Goal: Task Accomplishment & Management: Complete application form

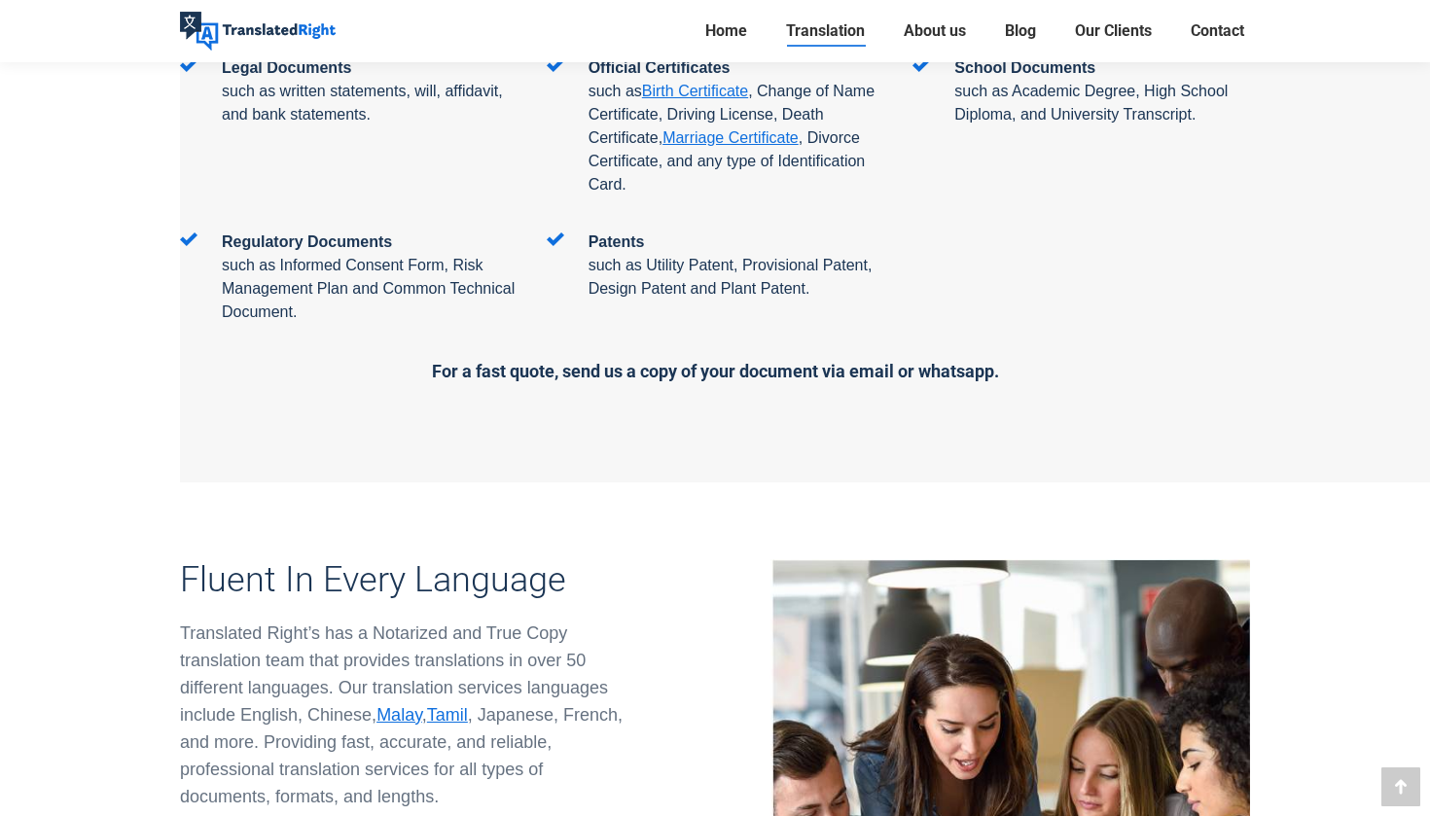
scroll to position [3296, 21]
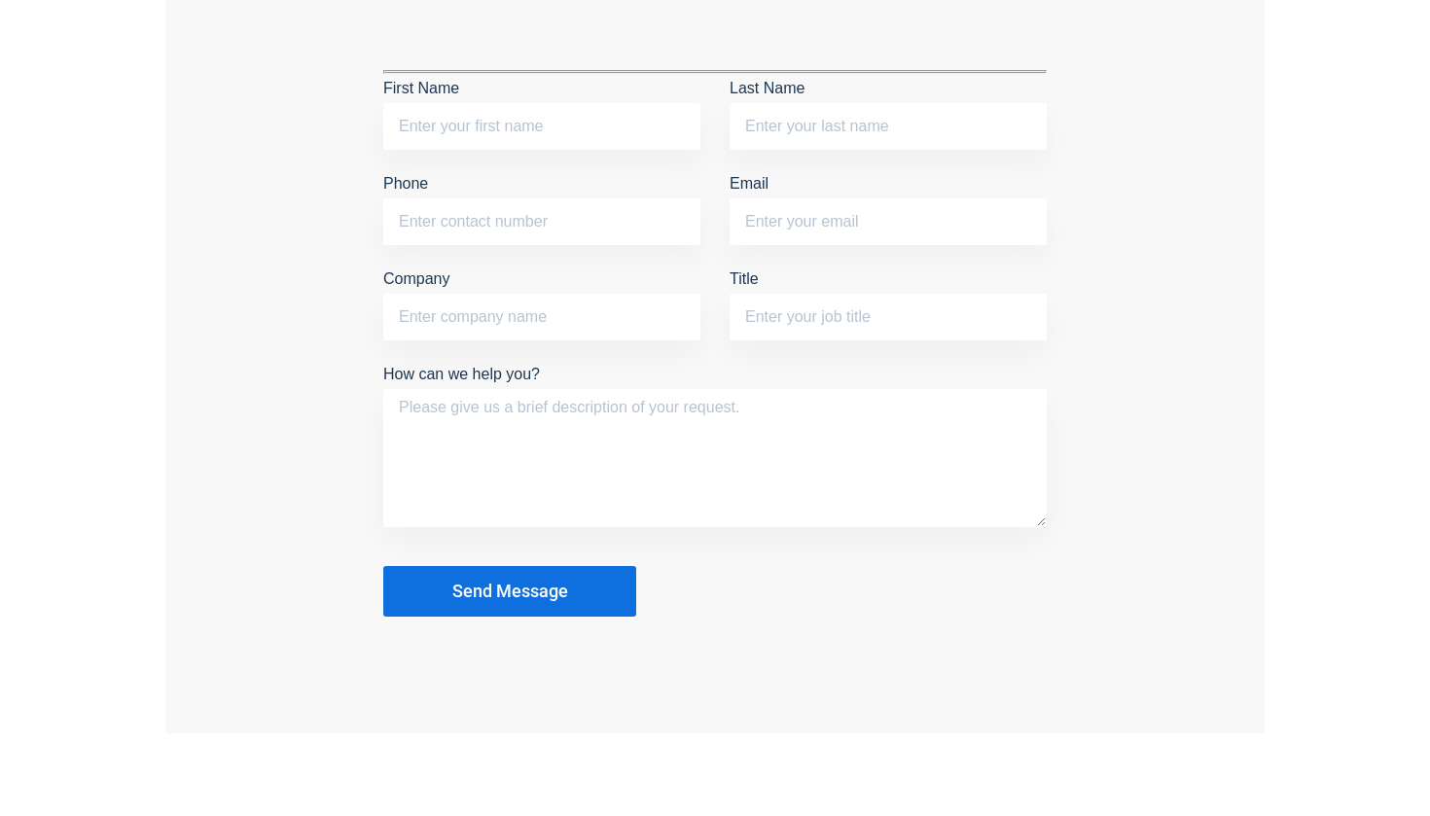
scroll to position [1565, 0]
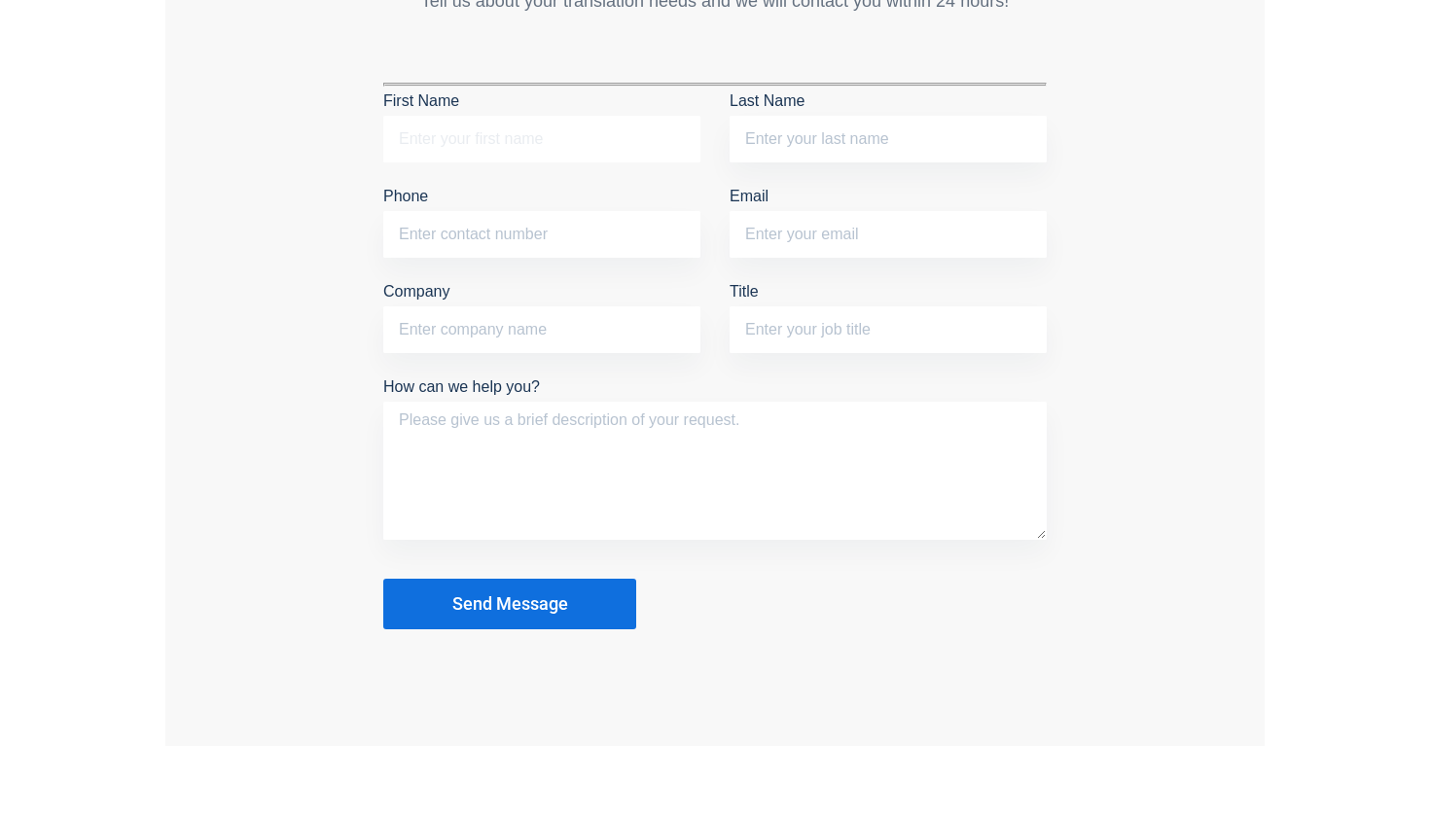
click at [623, 162] on input "First Name" at bounding box center [541, 139] width 317 height 47
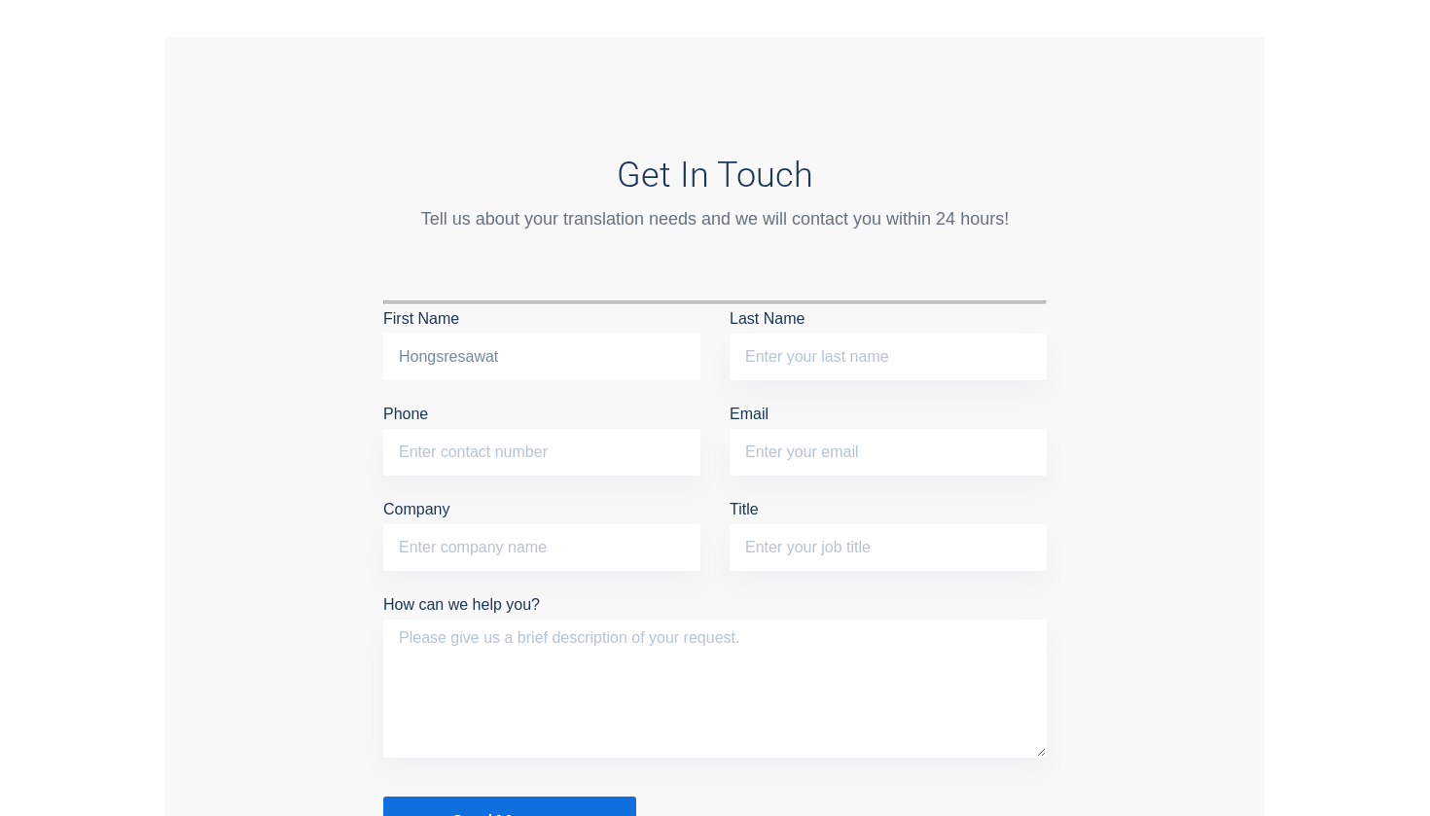
type input "Hongsresawat"
drag, startPoint x: 537, startPoint y: 354, endPoint x: 459, endPoint y: 354, distance: 77.8
click at [459, 354] on input "Hongsresawat" at bounding box center [541, 357] width 317 height 47
type input "[GEOGRAPHIC_DATA]"
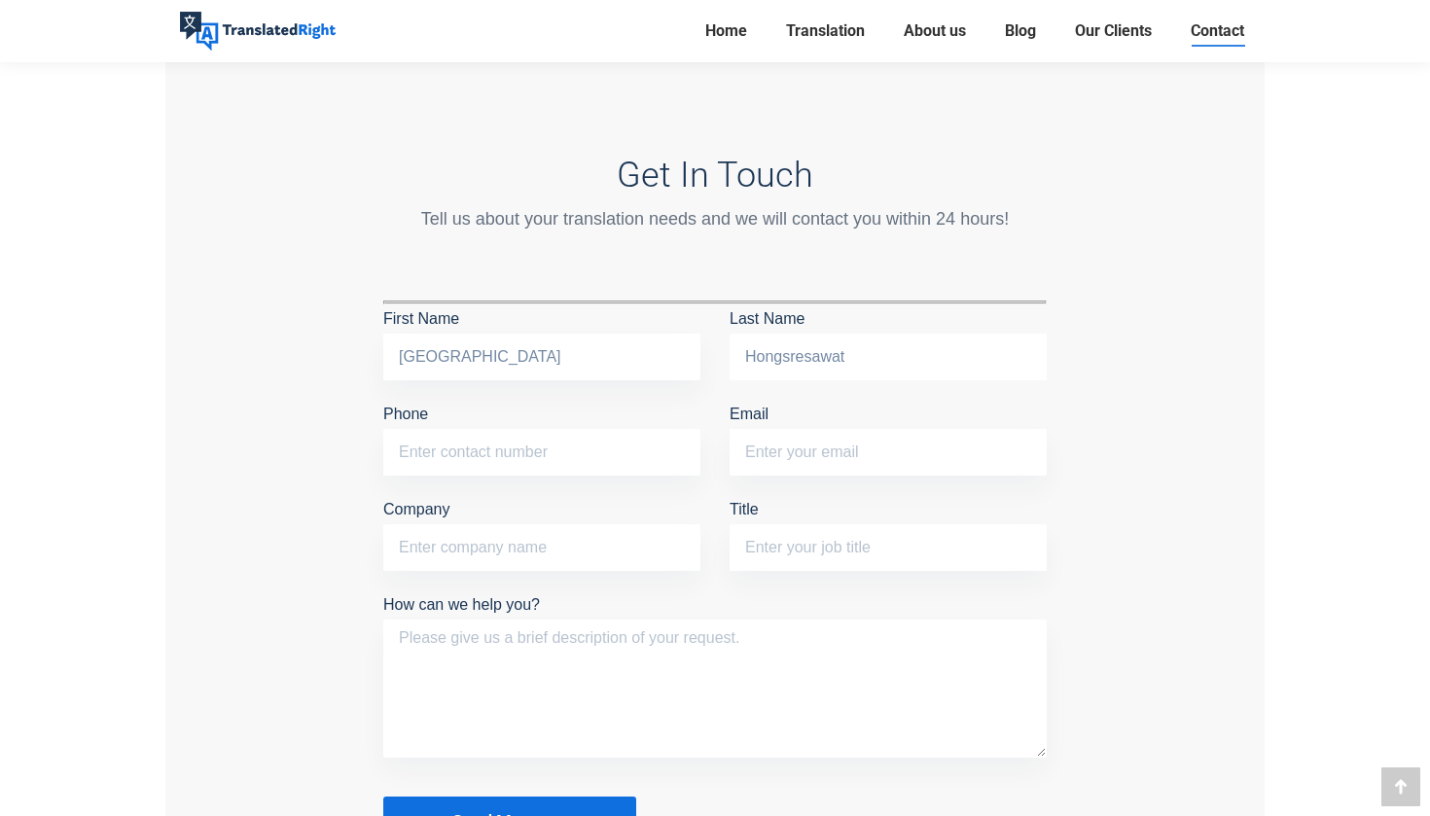
scroll to position [1565, 2]
type input "Hongsresawat"
type input "80726914"
type input "hongsuda.hon@gmail.com"
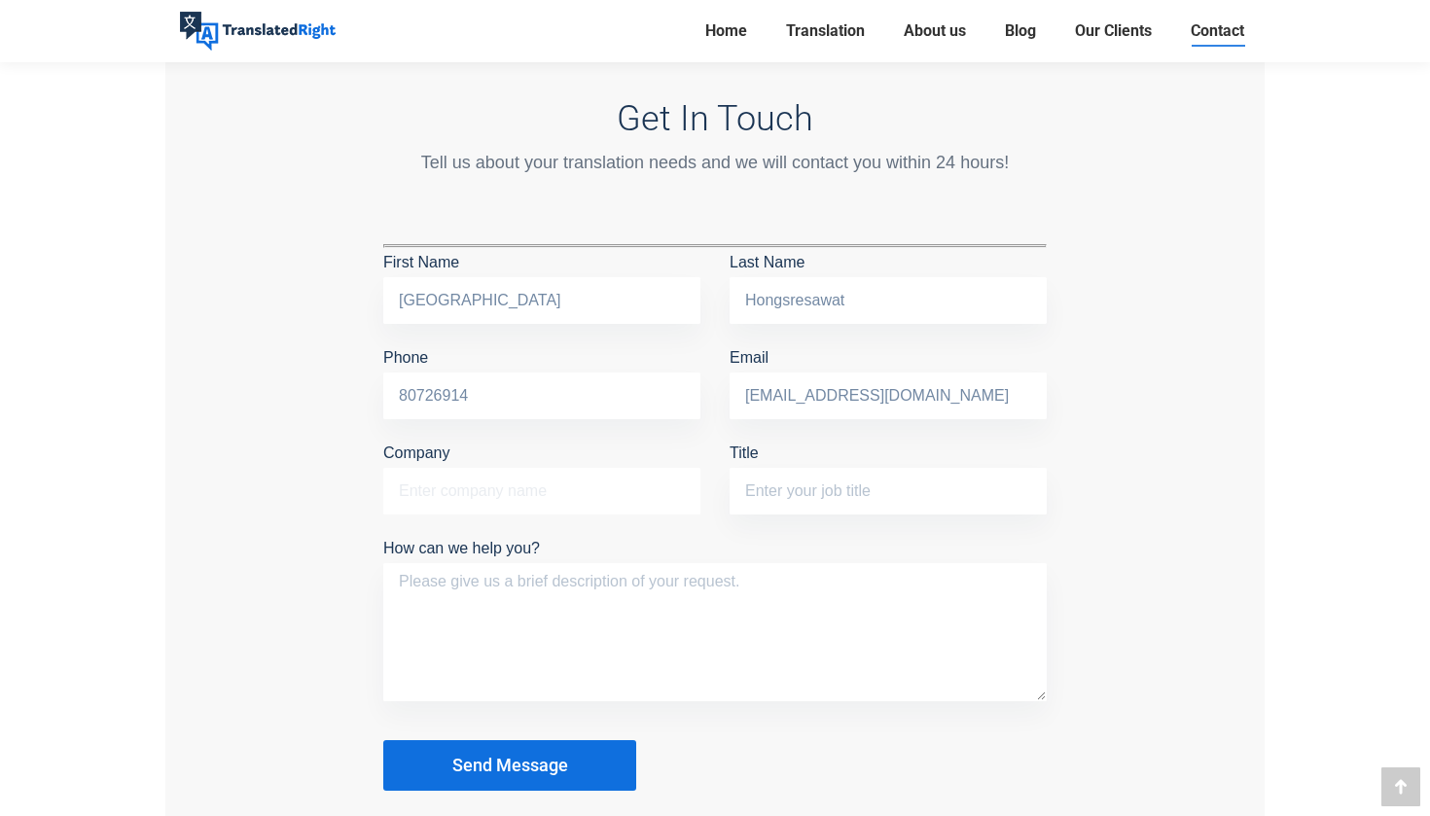
scroll to position [1654, 0]
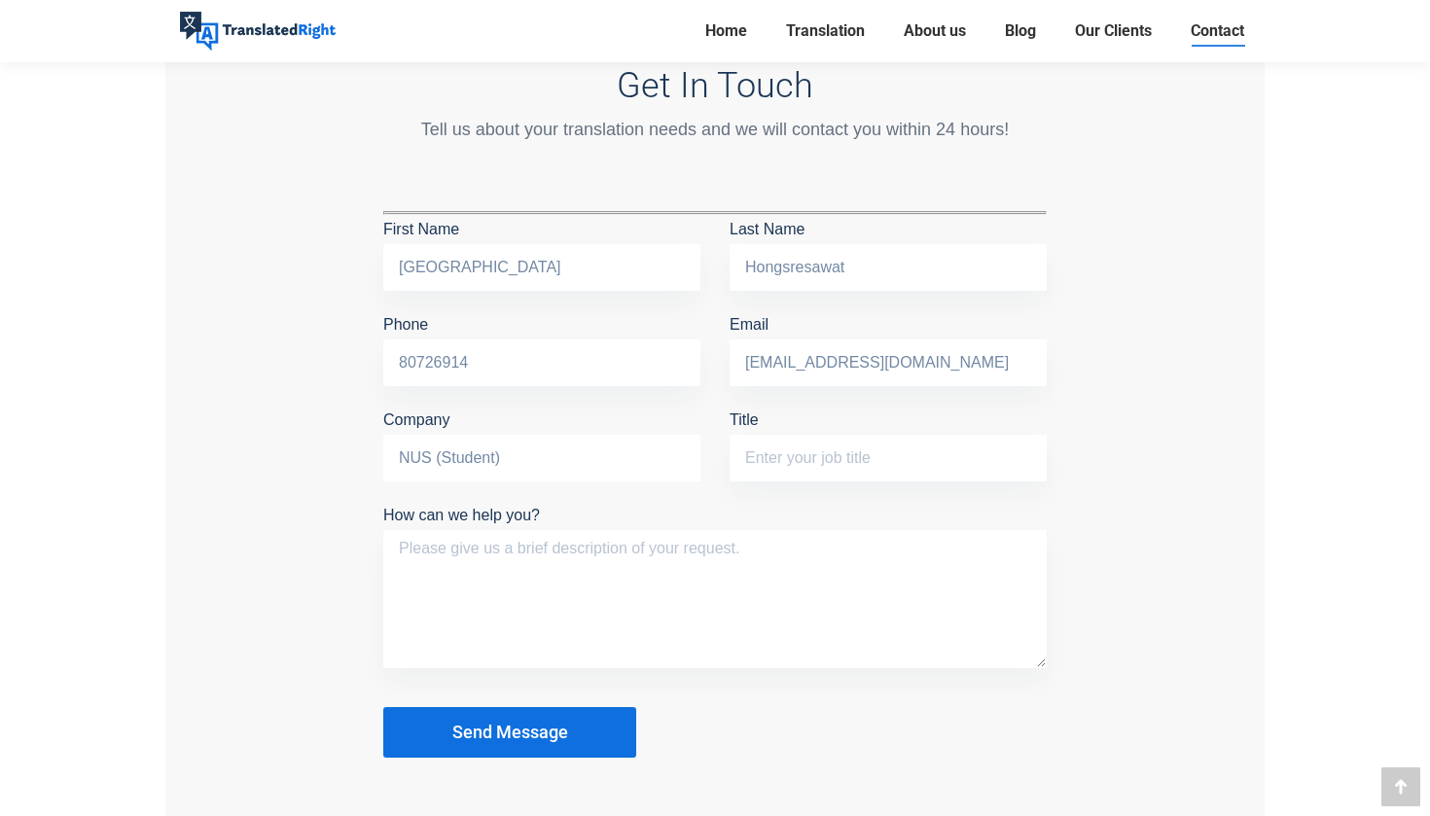
drag, startPoint x: 504, startPoint y: 464, endPoint x: 436, endPoint y: 456, distance: 68.5
click at [436, 456] on input "NUS (Student)" at bounding box center [541, 458] width 317 height 47
type input "NUS"
click at [851, 460] on input "Title" at bounding box center [887, 458] width 317 height 47
type input "Student"
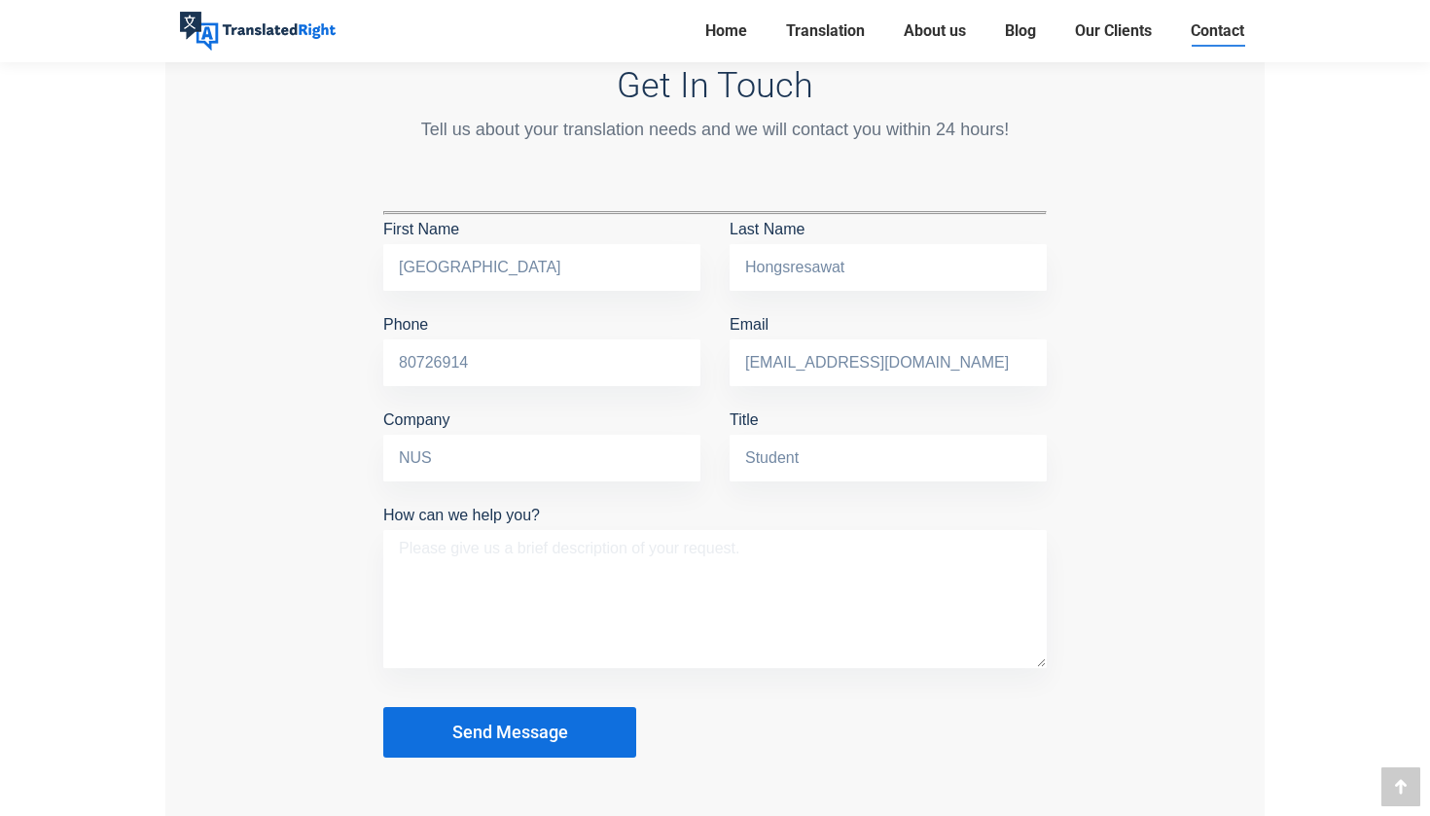
click at [645, 548] on textarea "How can we help you?" at bounding box center [714, 599] width 663 height 138
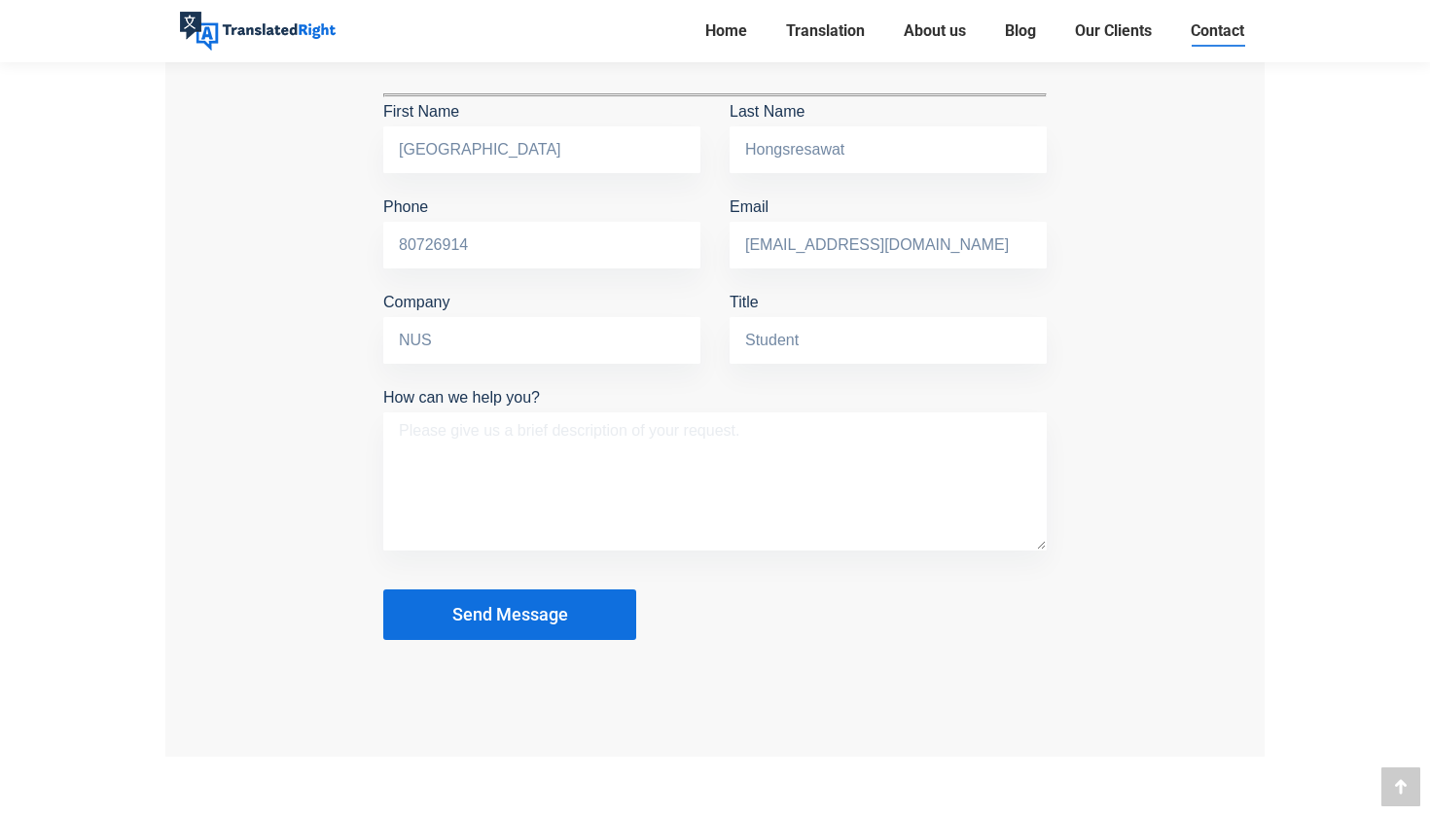
scroll to position [1774, 0]
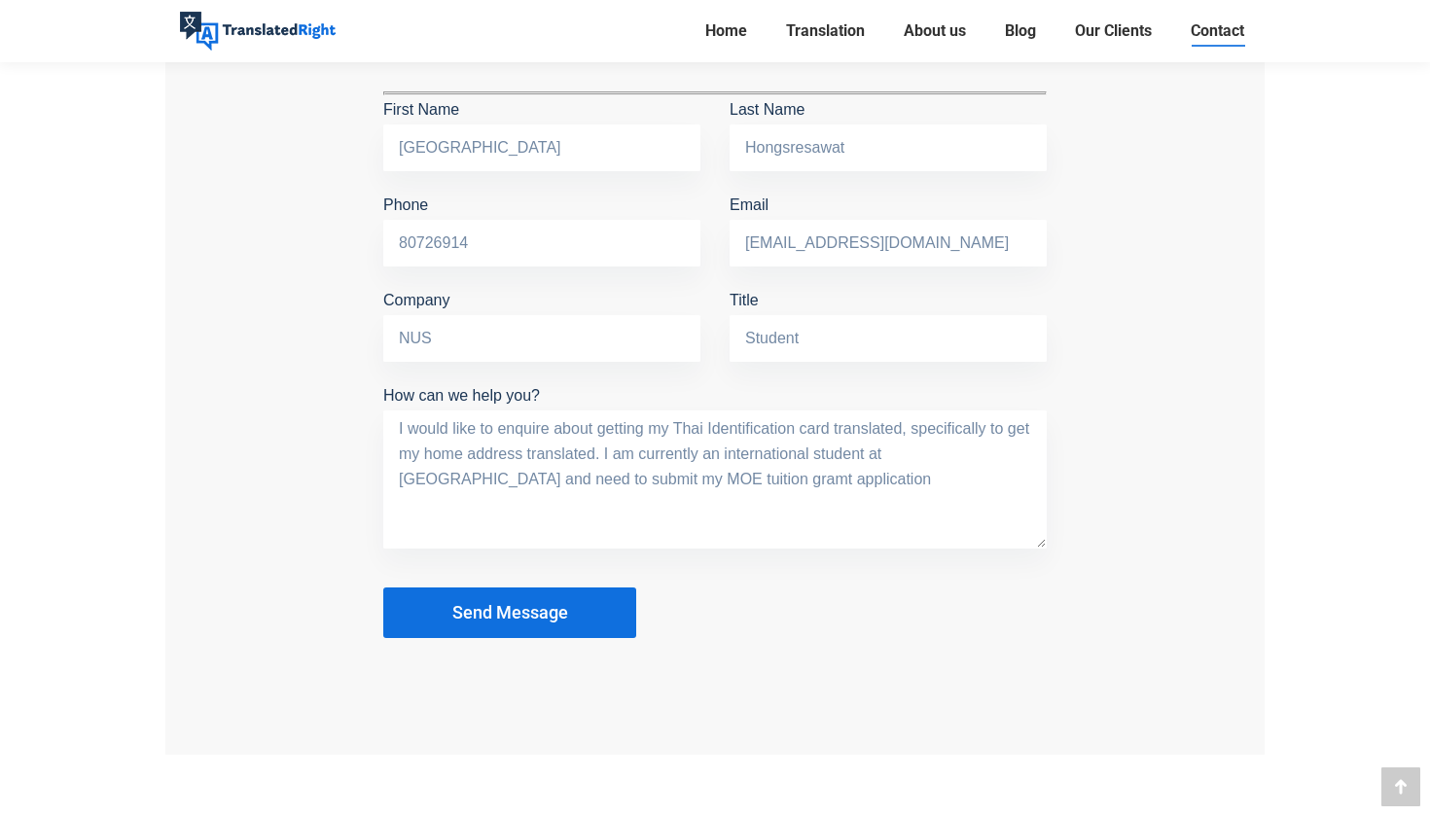
click at [596, 480] on textarea "I would like to enquire about getting my Thai Identification card translated, s…" at bounding box center [714, 479] width 663 height 138
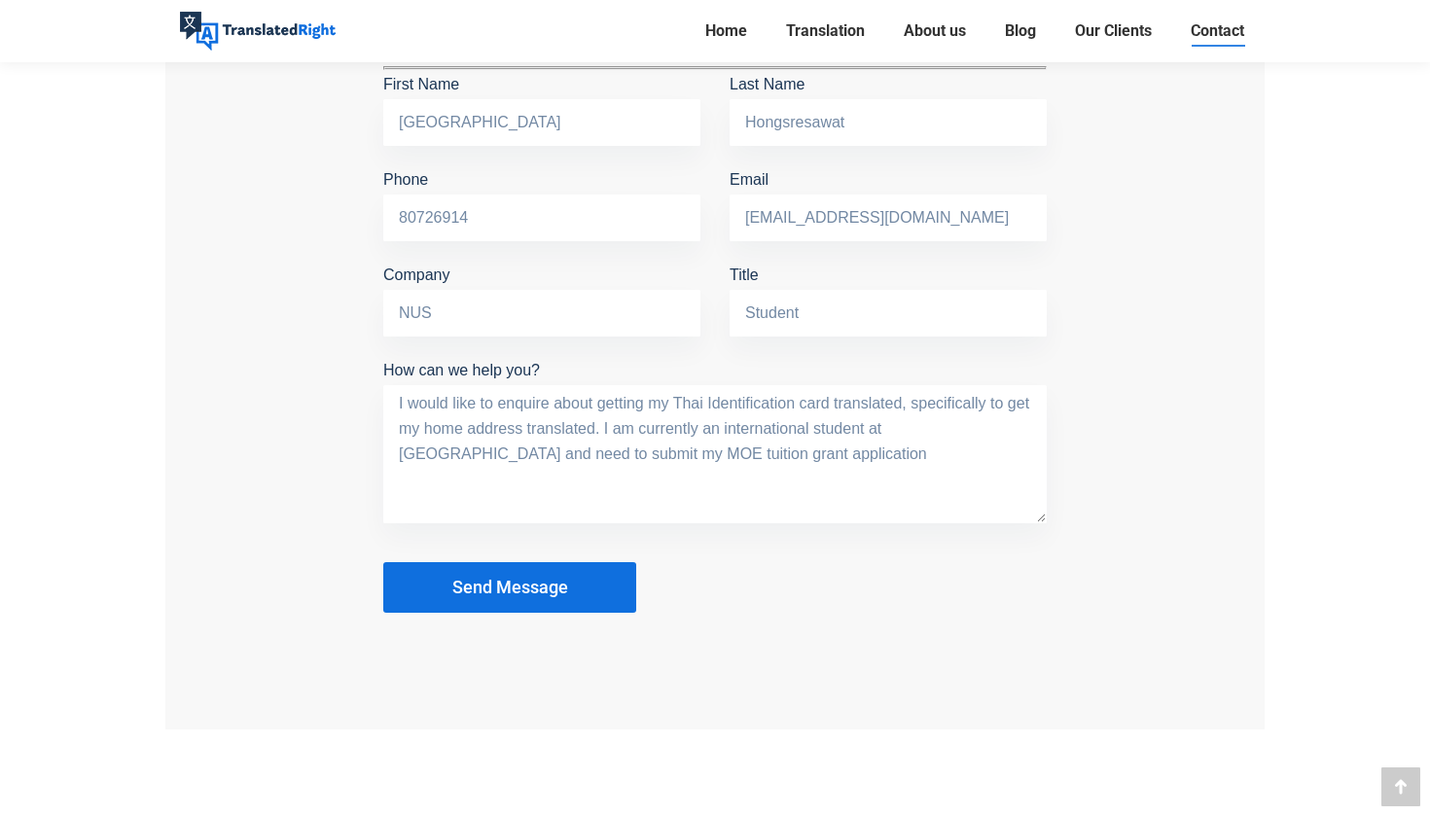
scroll to position [1801, 0]
click at [912, 401] on textarea "I would like to enquire about getting my Thai Identification card translated, s…" at bounding box center [714, 452] width 663 height 138
click at [747, 439] on textarea "I would like to enquire about getting my Thai Identification card translated, s…" at bounding box center [714, 452] width 663 height 138
drag, startPoint x: 867, startPoint y: 451, endPoint x: 602, endPoint y: 423, distance: 266.0
click at [602, 423] on textarea "I would like to enquire about getting my Thai Identification card translated, s…" at bounding box center [714, 452] width 663 height 138
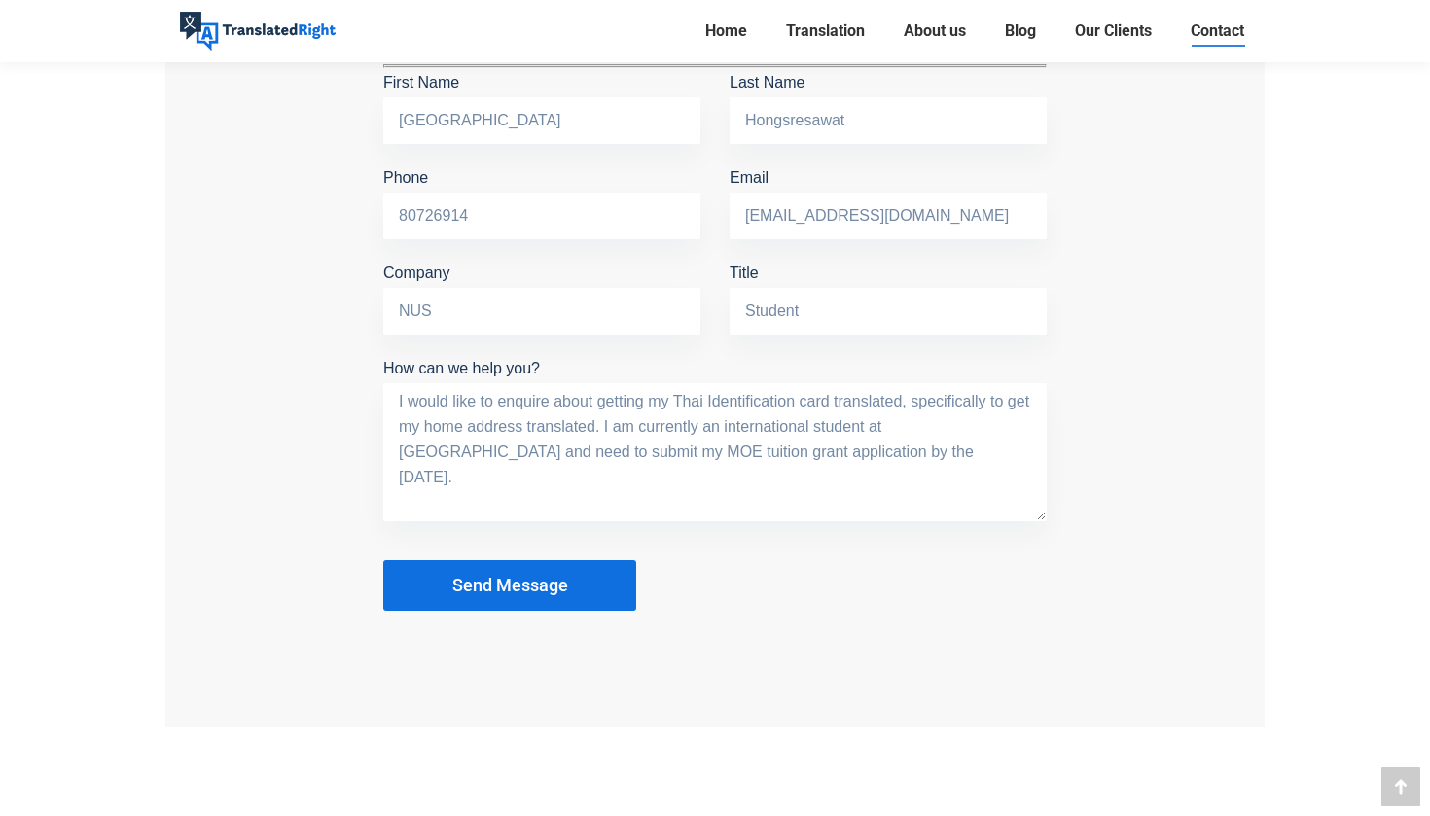
click at [979, 480] on textarea "I would like to enquire about getting my Thai Identification card translated, s…" at bounding box center [714, 452] width 663 height 138
click at [945, 462] on textarea "I would like to enquire about getting my Thai Identification card translated, s…" at bounding box center [714, 452] width 663 height 138
click at [668, 397] on textarea "I would like to enquire about getting my Thai Identification card translated, s…" at bounding box center [714, 452] width 663 height 138
drag, startPoint x: 649, startPoint y: 402, endPoint x: 707, endPoint y: 393, distance: 59.0
click at [650, 402] on textarea "I would like to enquire about getting my Thai Identification card translated, s…" at bounding box center [714, 452] width 663 height 138
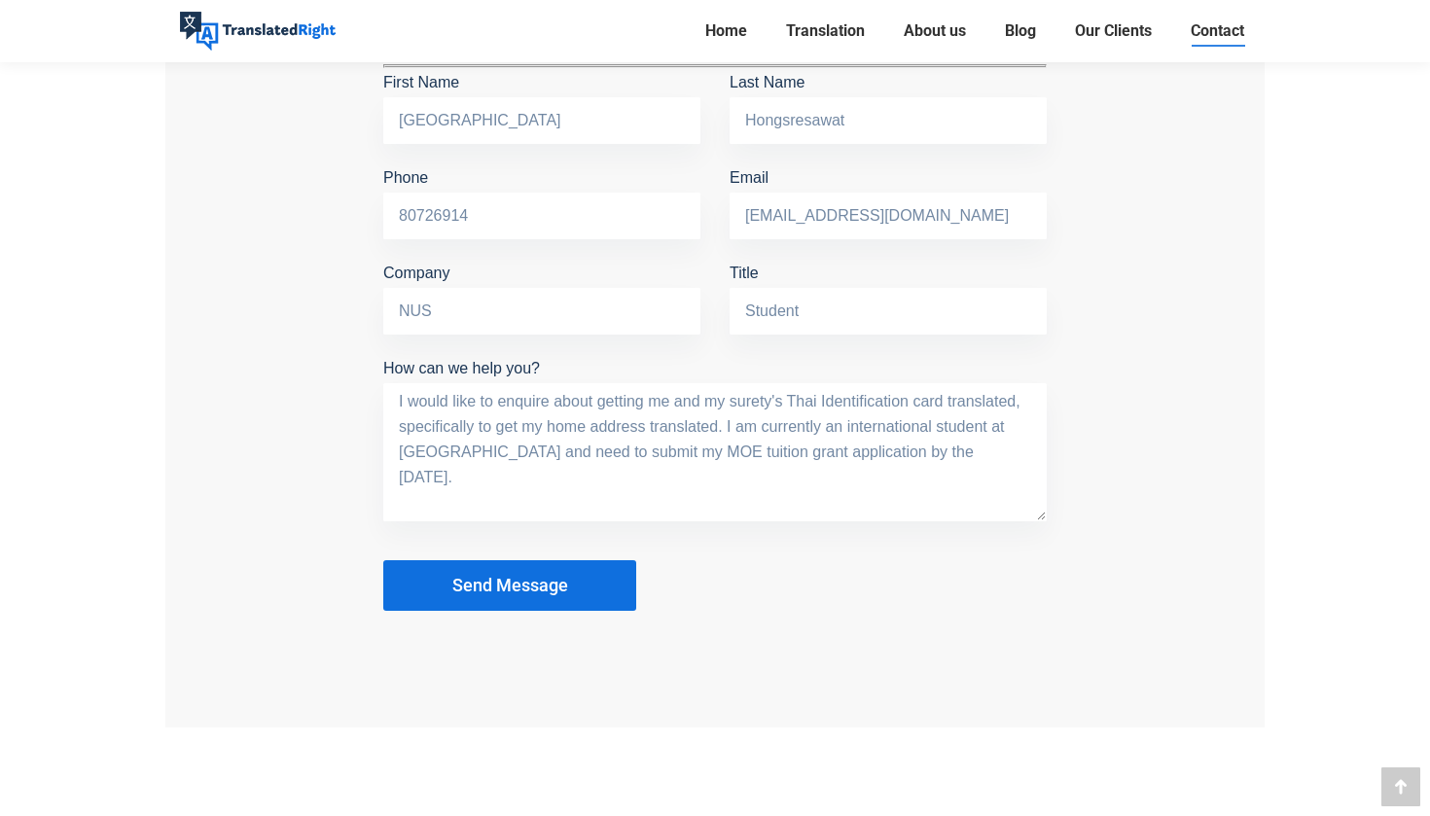
click at [795, 495] on textarea "I would like to enquire about getting me and my surety's Thai Identification ca…" at bounding box center [714, 452] width 663 height 138
click at [1212, 315] on div "Get In Touch Tell us about your translation needs and we will contact you withi…" at bounding box center [714, 264] width 1099 height 927
click at [780, 397] on textarea "I would like to enquire about getting me and my surety's Thai Identification ca…" at bounding box center [714, 452] width 663 height 138
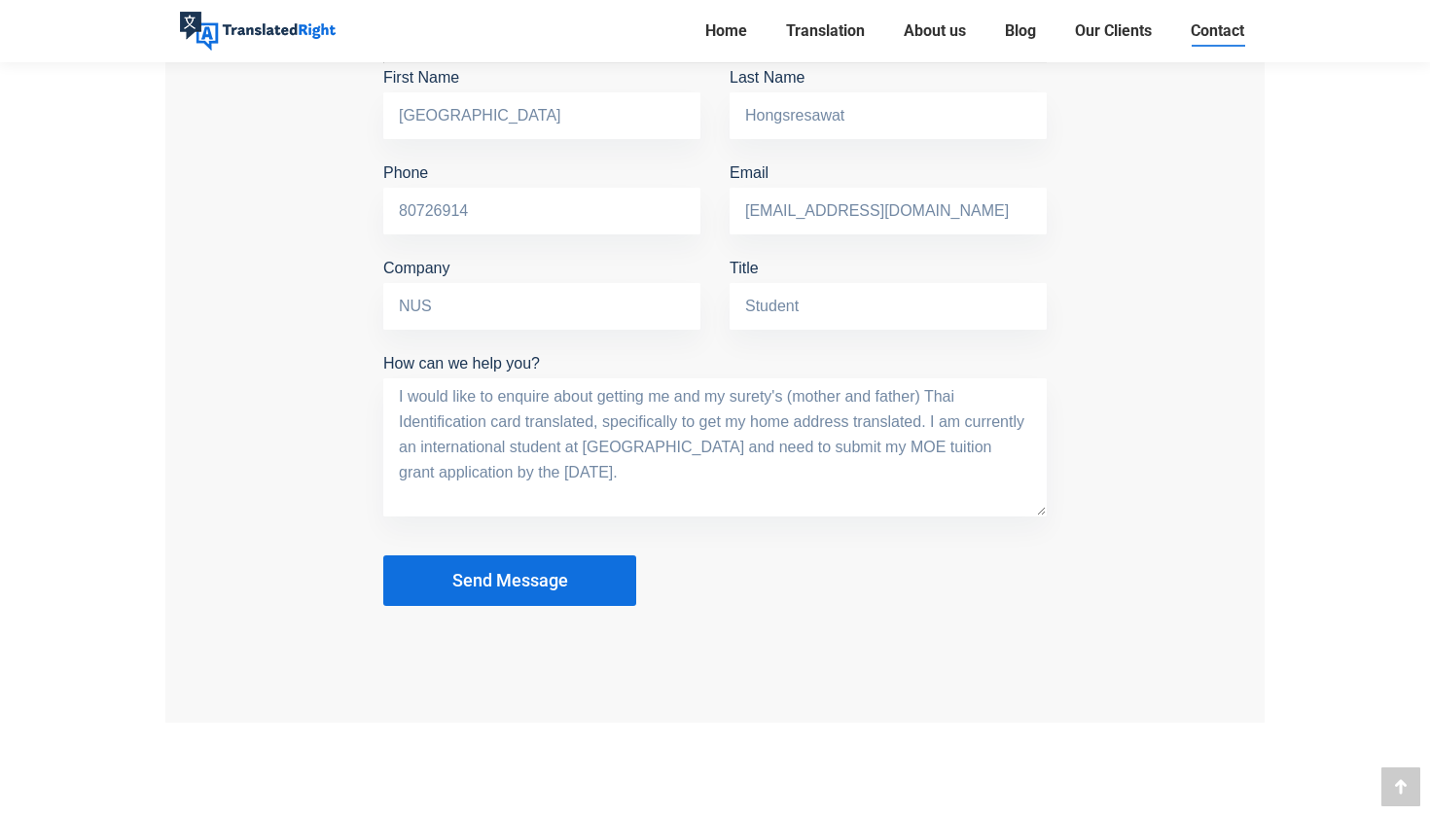
click at [776, 397] on textarea "I would like to enquire about getting me and my surety's (mother and father) Th…" at bounding box center [714, 447] width 663 height 138
click at [810, 487] on textarea "I would like to enquire about getting me and my suretys' (mother and father) Th…" at bounding box center [714, 447] width 663 height 138
click at [744, 415] on textarea "I would like to enquire about getting me and my suretys' (mother and father) Th…" at bounding box center [714, 447] width 663 height 138
click at [762, 486] on textarea "I would like to enquire about getting me and my suretys' (mother and father) Th…" at bounding box center [714, 447] width 663 height 138
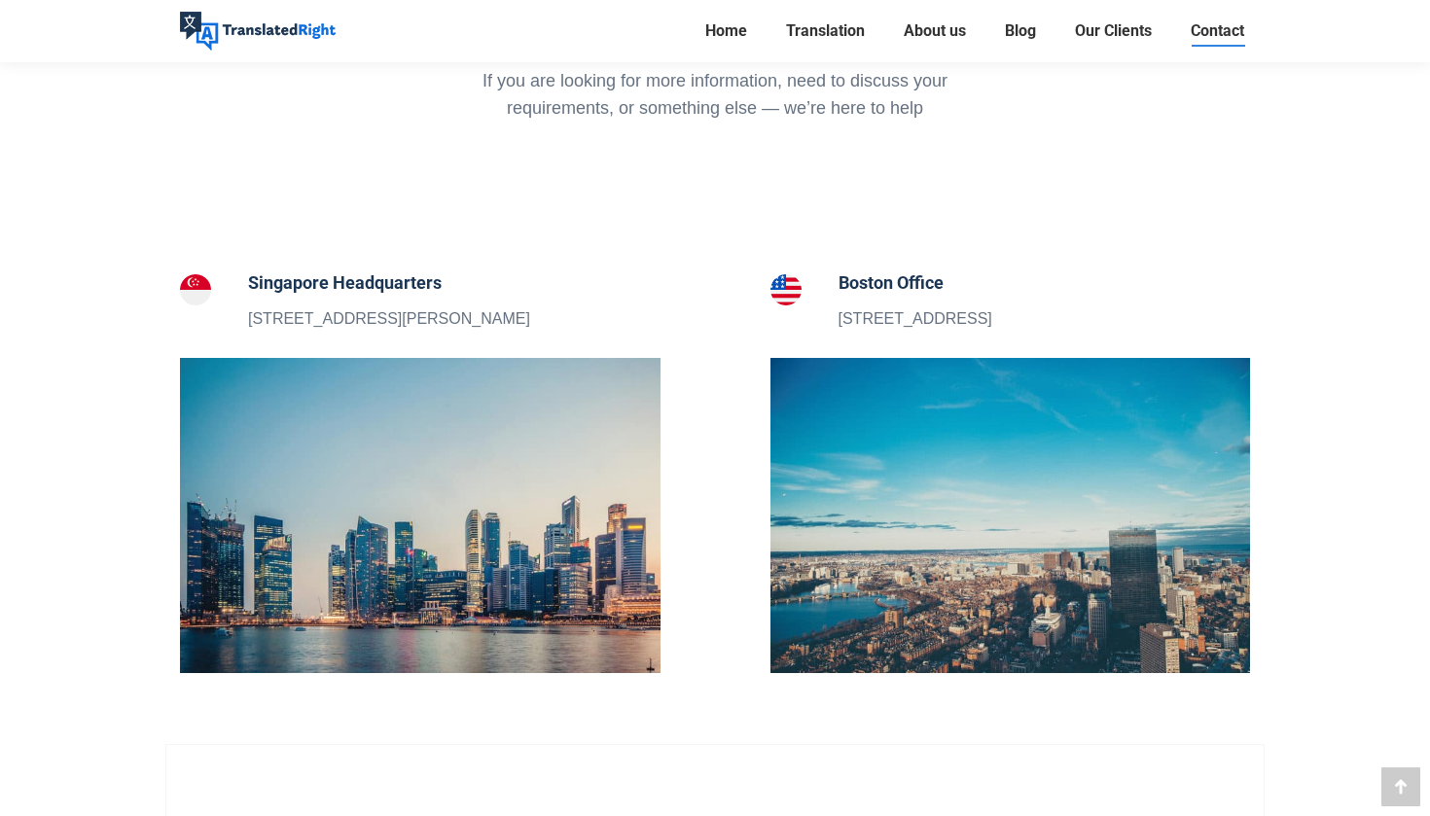
scroll to position [575, 0]
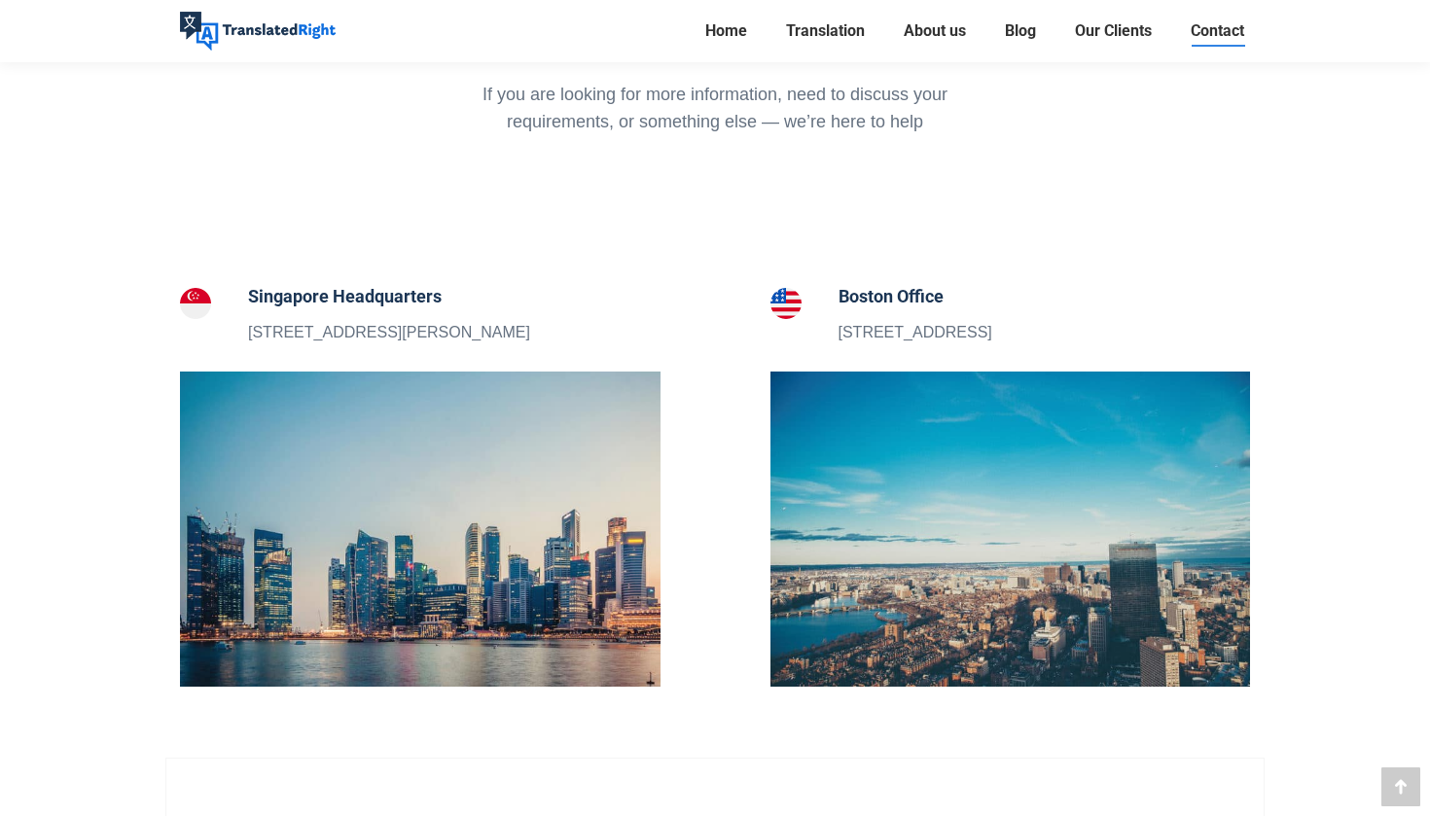
click at [387, 287] on h5 "Singapore Headquarters" at bounding box center [389, 296] width 282 height 27
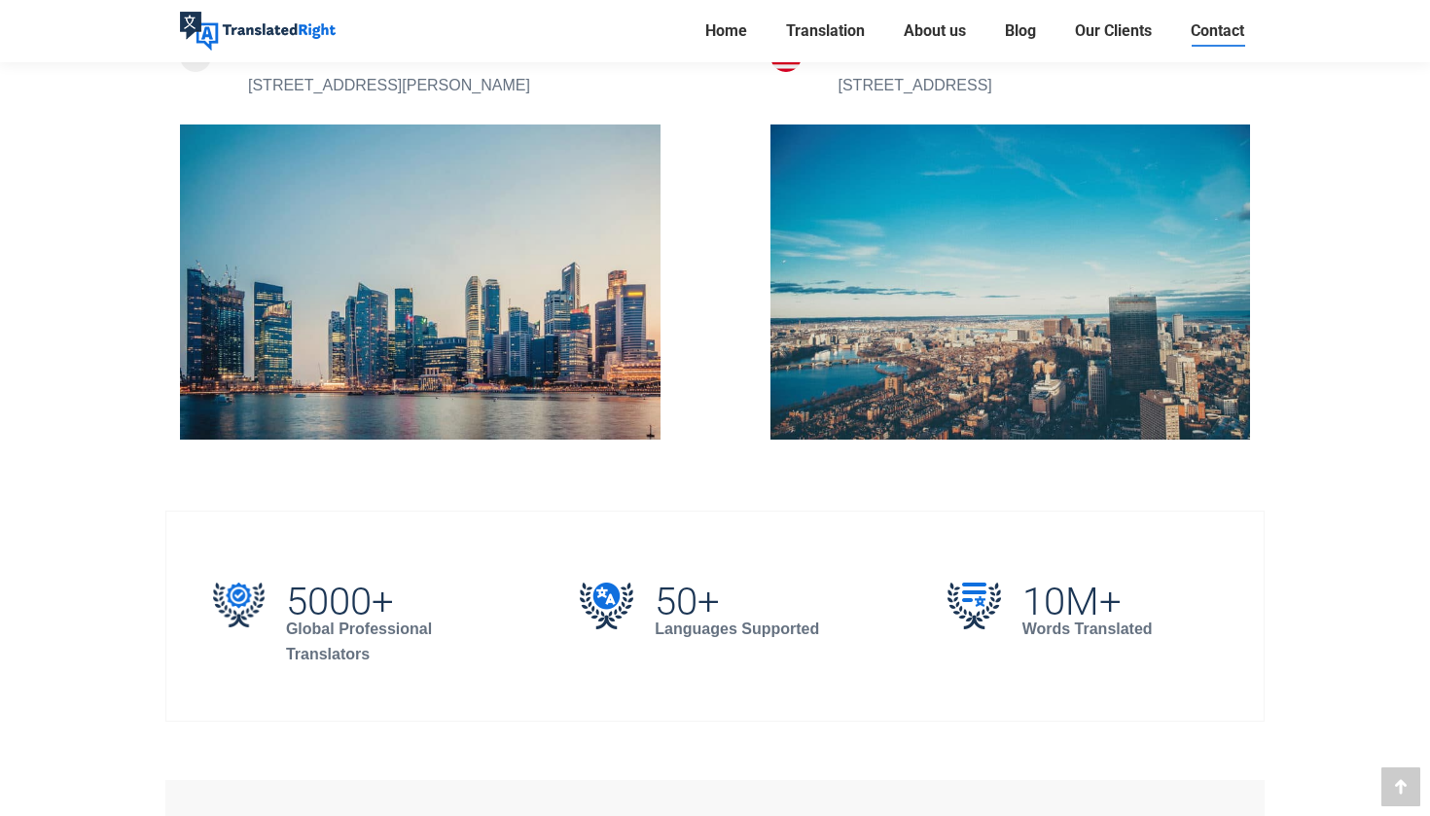
scroll to position [865, 0]
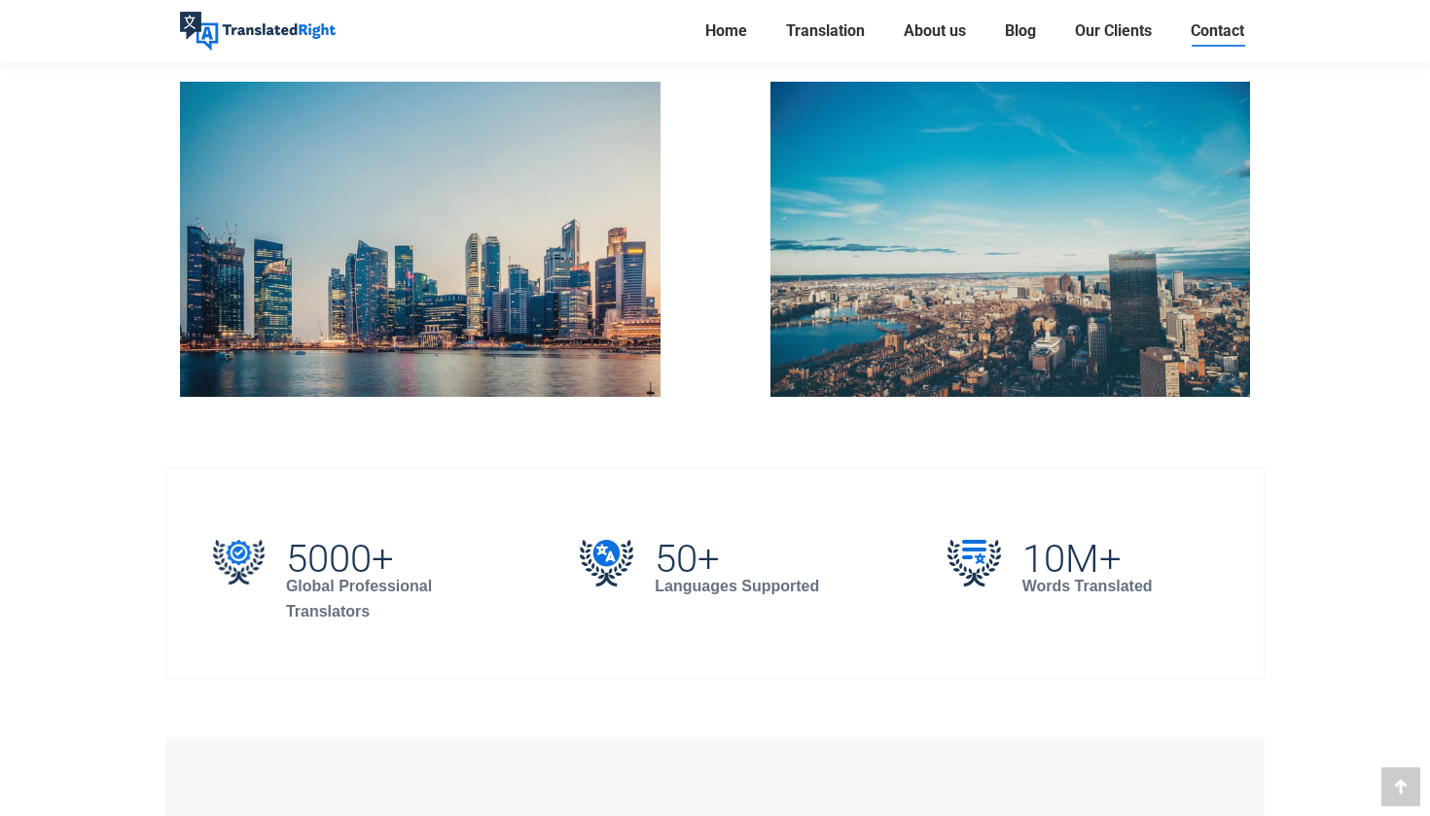
click at [478, 349] on img at bounding box center [420, 239] width 480 height 315
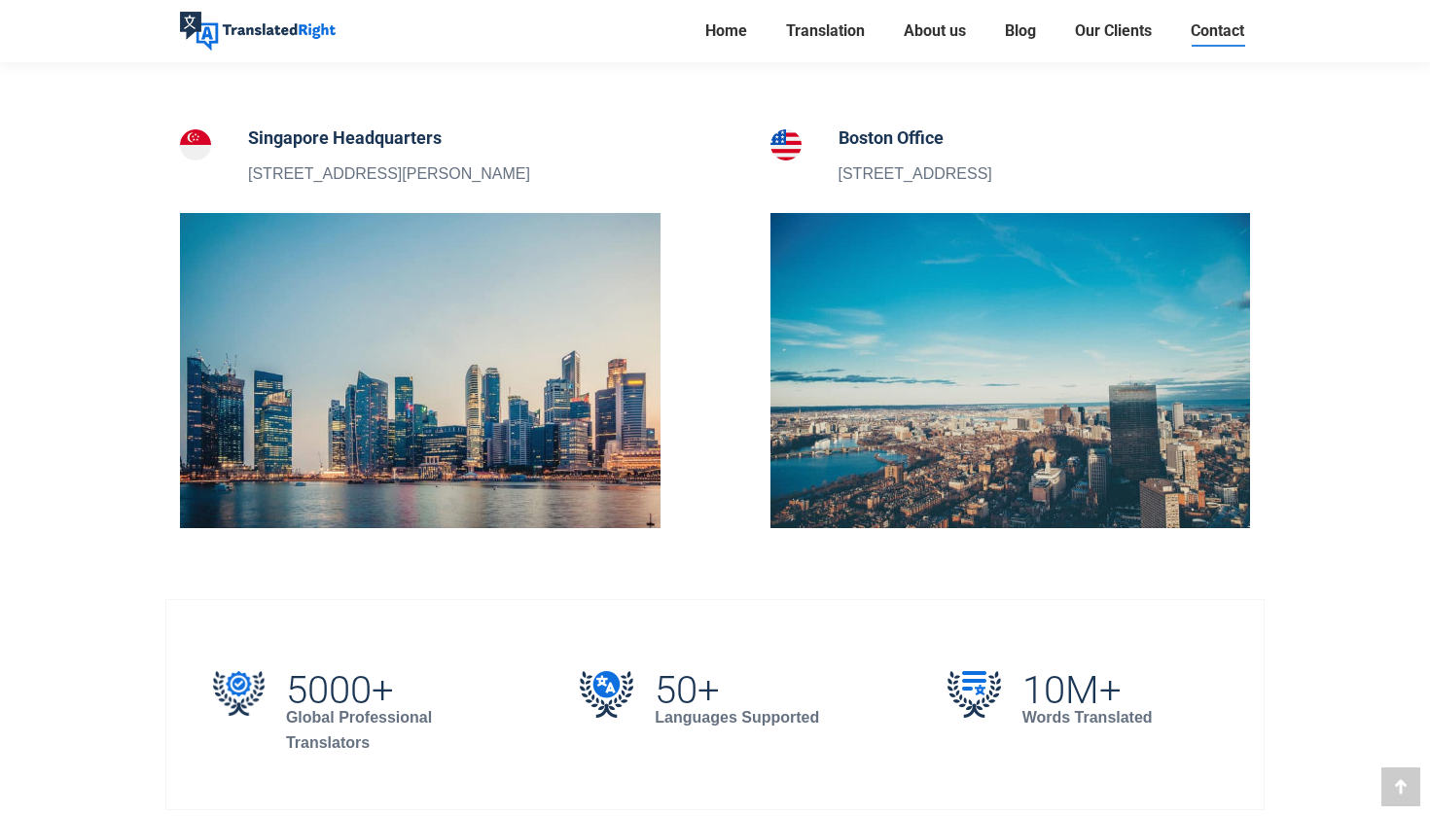
scroll to position [627, 0]
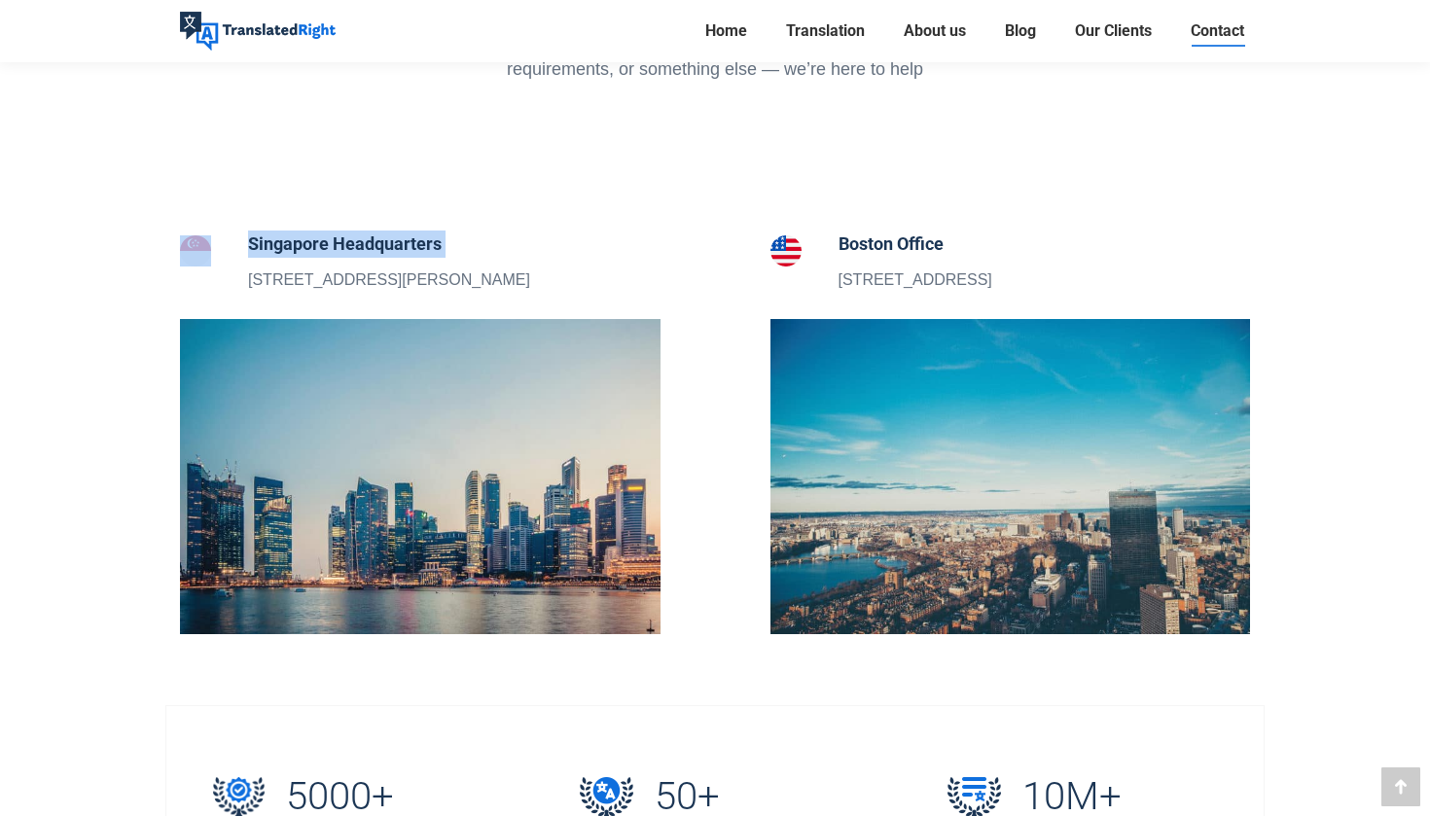
drag, startPoint x: 250, startPoint y: 278, endPoint x: 570, endPoint y: 298, distance: 320.6
click at [570, 298] on section "Singapore Headquarters 5 Peck Hay Road, Singapore 228307" at bounding box center [420, 275] width 578 height 91
copy div "Singapore Headquarters"
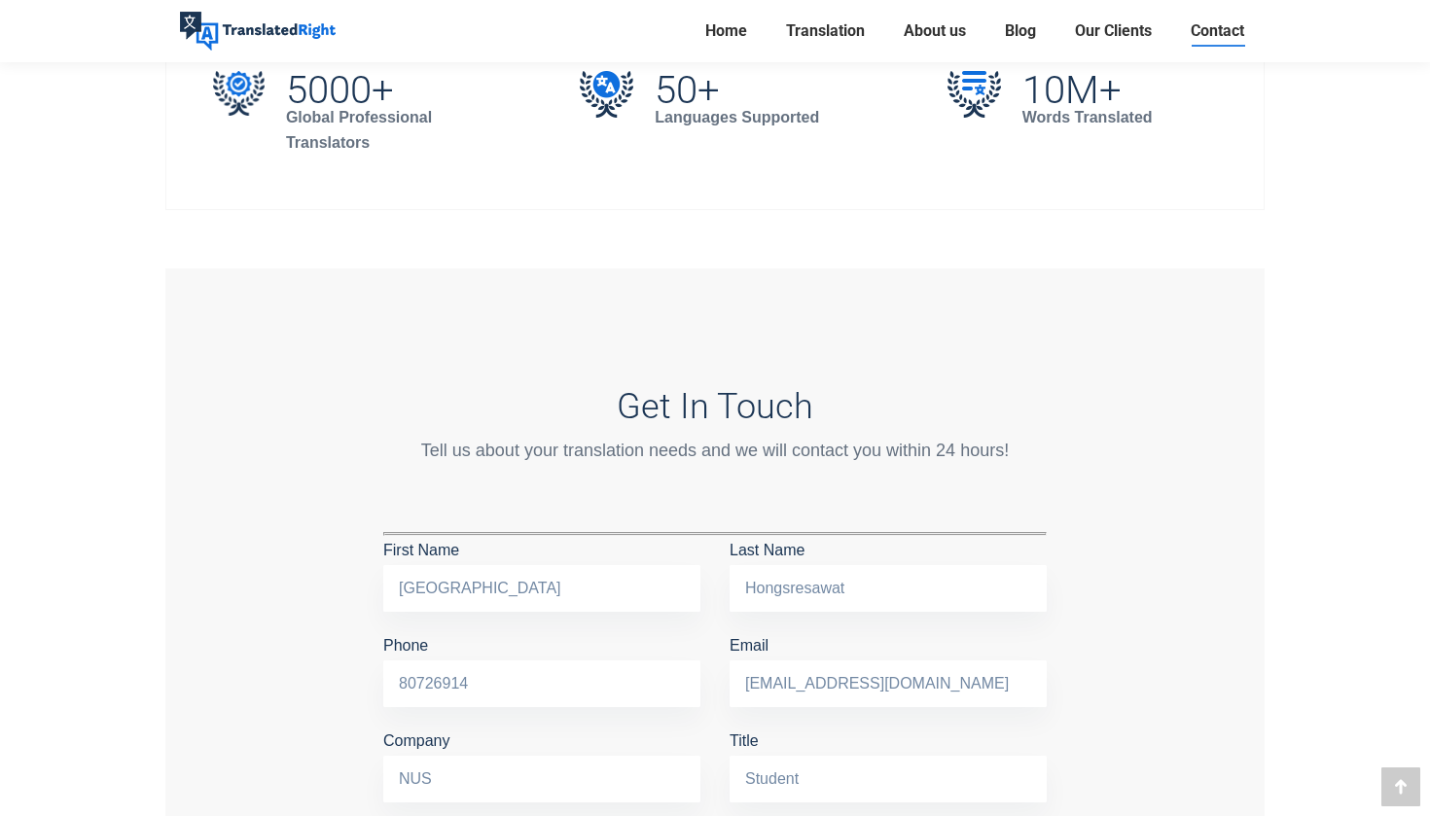
scroll to position [1853, 0]
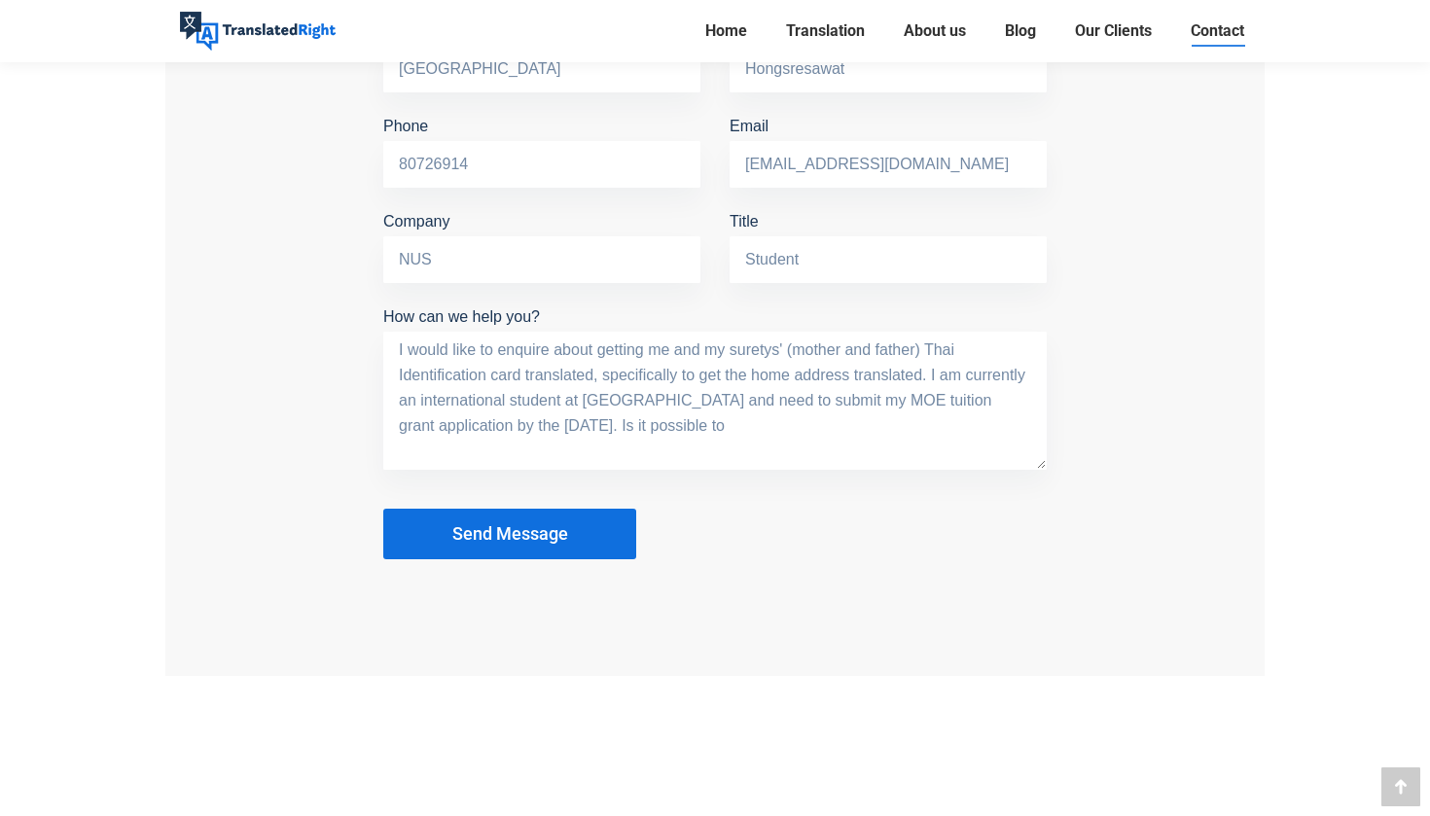
drag, startPoint x: 667, startPoint y: 428, endPoint x: 534, endPoint y: 425, distance: 133.3
click at [534, 425] on textarea "I would like to enquire about getting me and my suretys' (mother and father) Th…" at bounding box center [714, 401] width 663 height 138
drag, startPoint x: 529, startPoint y: 447, endPoint x: 495, endPoint y: 445, distance: 34.1
click at [495, 445] on textarea "I would like to enquire about getting me and my suretys' (mother and father) Th…" at bounding box center [714, 401] width 663 height 138
click at [430, 447] on textarea "I would like to enquire about getting me and my suretys' (mother and father) Th…" at bounding box center [714, 401] width 663 height 138
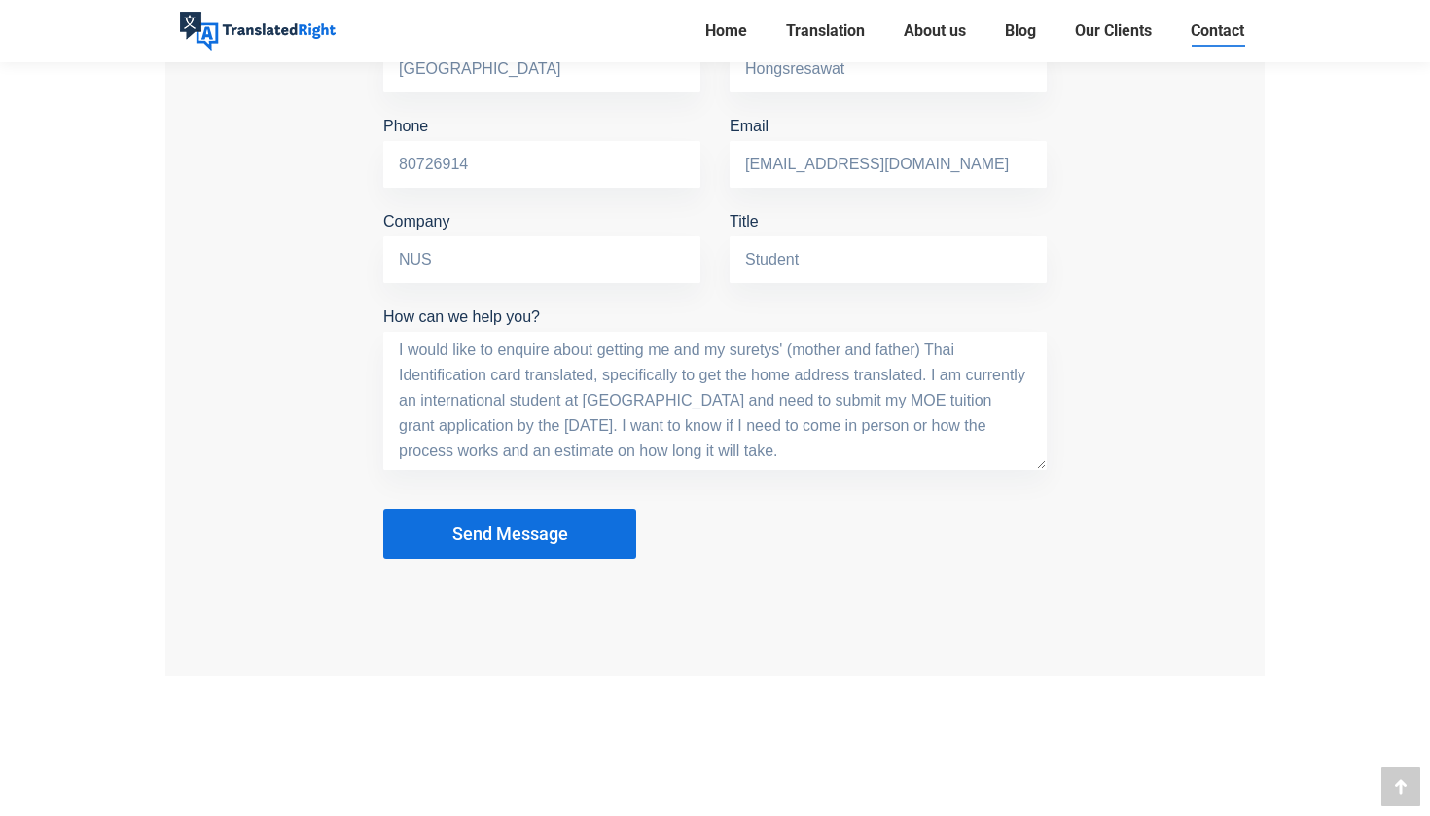
click at [814, 453] on textarea "I would like to enquire about getting me and my suretys' (mother and father) Th…" at bounding box center [714, 401] width 663 height 138
type textarea "I would like to enquire about getting me and my suretys' (mother and father) Th…"
click at [601, 524] on button "Send Message" at bounding box center [509, 534] width 253 height 51
click at [606, 528] on button "Send Message" at bounding box center [509, 534] width 253 height 51
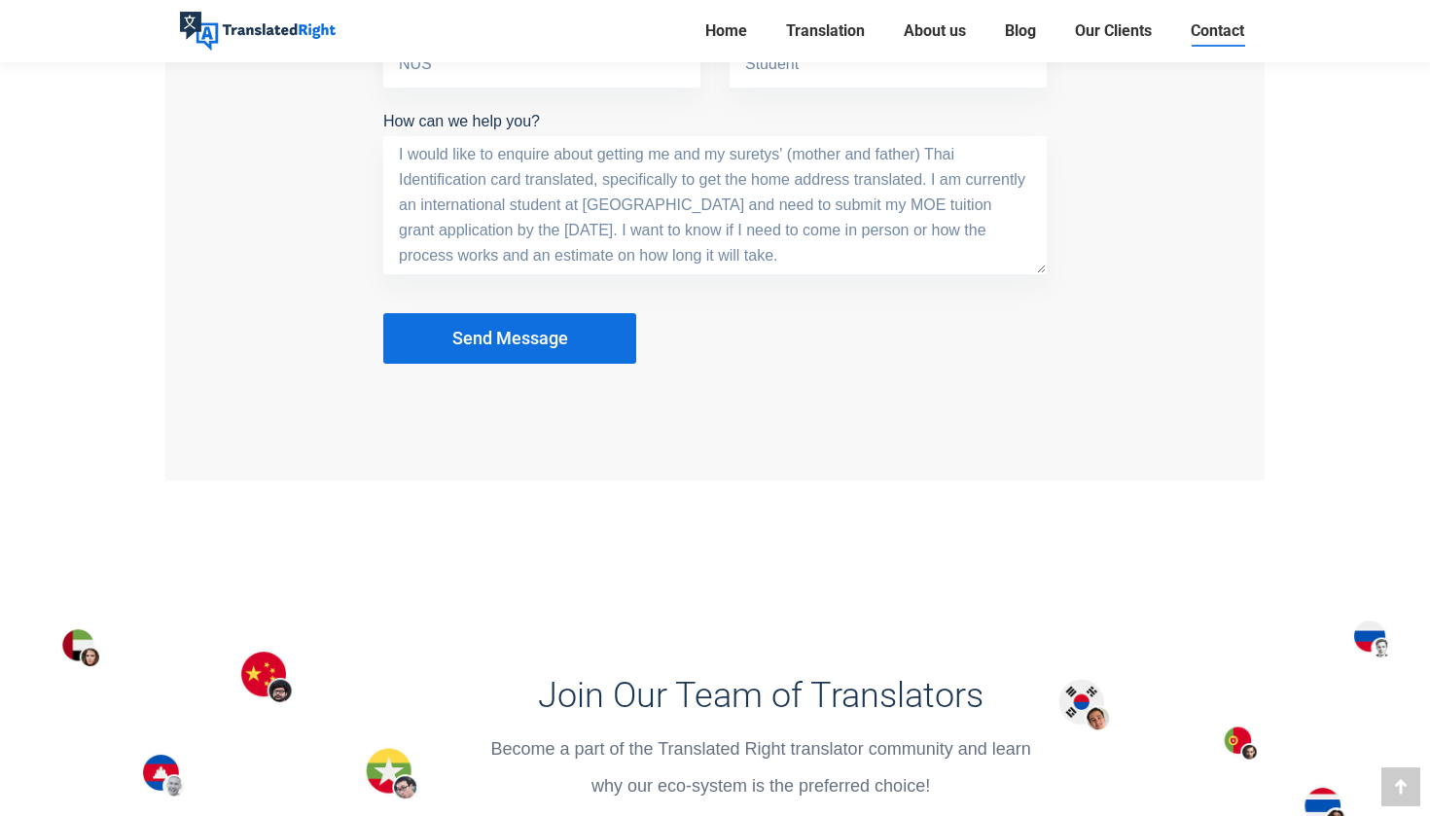
scroll to position [1760, 0]
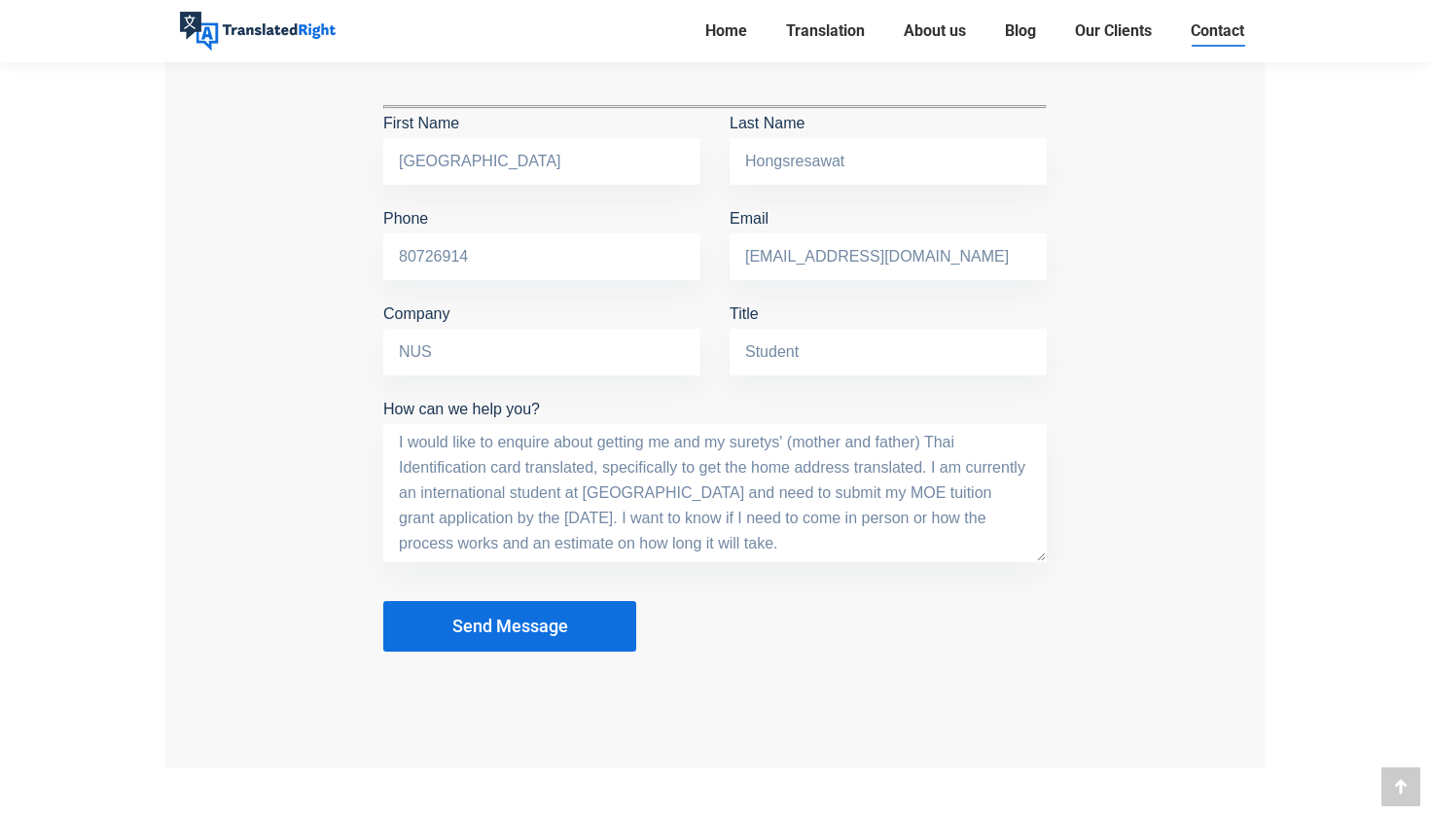
drag, startPoint x: 397, startPoint y: 433, endPoint x: 732, endPoint y: 542, distance: 352.8
click at [732, 542] on textarea "I would like to enquire about getting me and my suretys' (mother and father) Th…" at bounding box center [714, 493] width 663 height 138
drag, startPoint x: 1230, startPoint y: 585, endPoint x: 1258, endPoint y: 404, distance: 183.9
click at [1229, 583] on div "Get In Touch Tell us about your translation needs and we will contact you withi…" at bounding box center [714, 304] width 1099 height 927
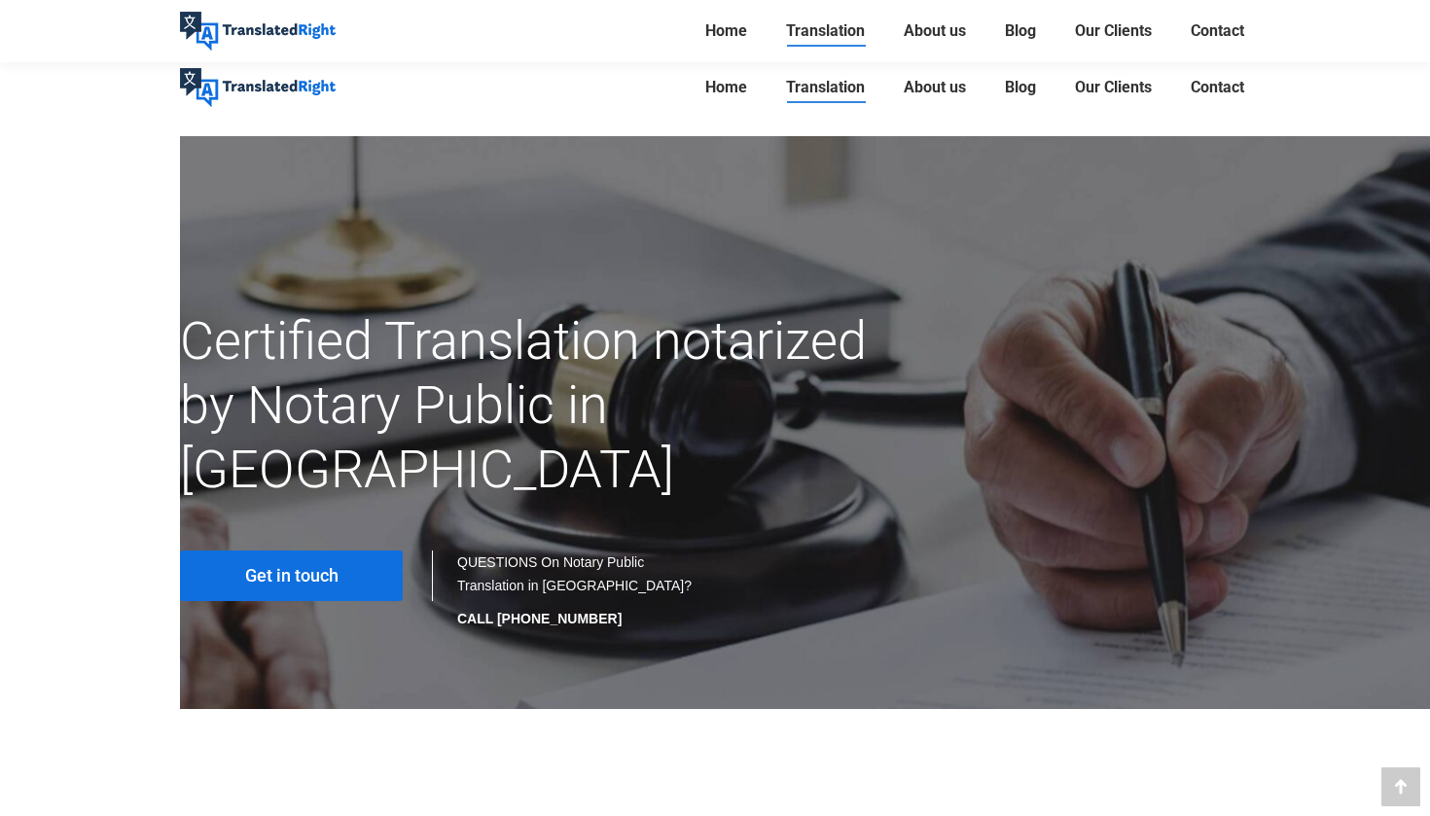
scroll to position [3296, 21]
